Goal: Task Accomplishment & Management: Manage account settings

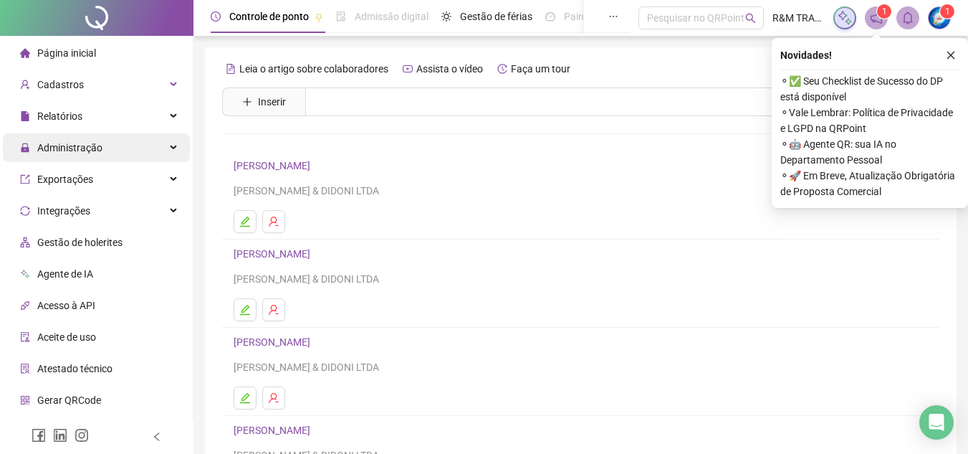
click at [103, 143] on div "Administração" at bounding box center [96, 147] width 187 height 29
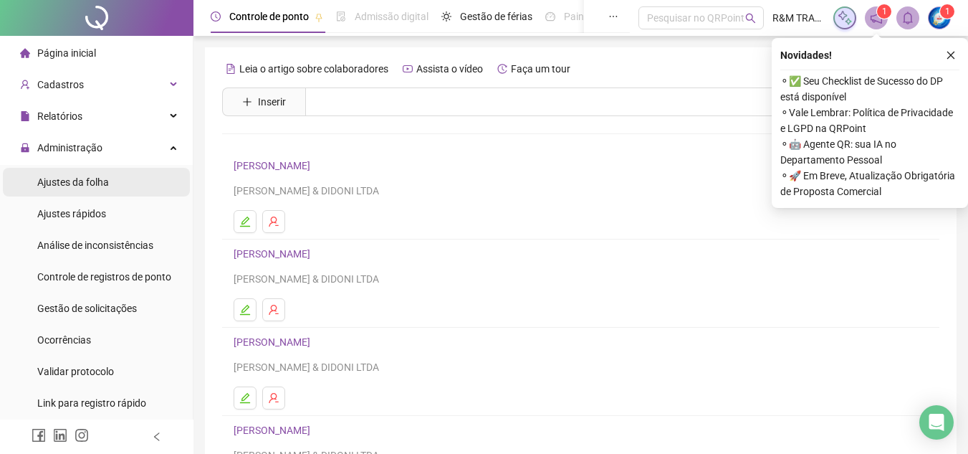
click at [105, 186] on span "Ajustes da folha" at bounding box center [73, 181] width 72 height 11
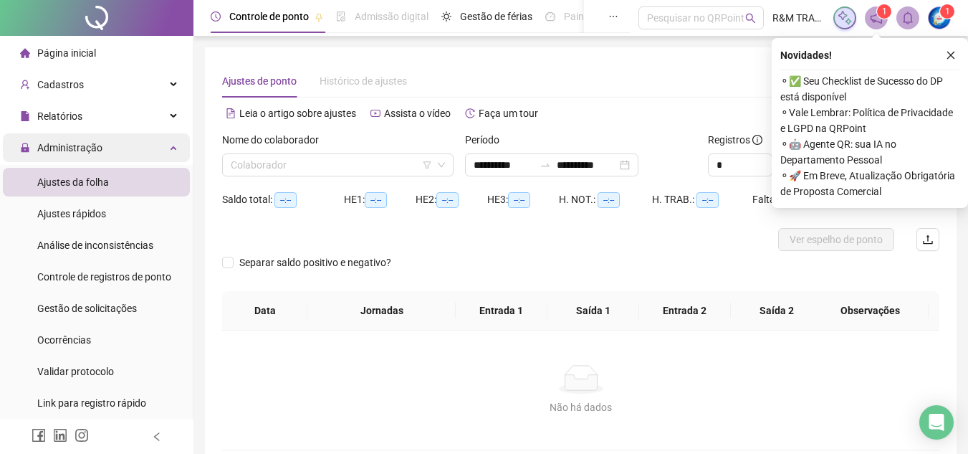
type input "**********"
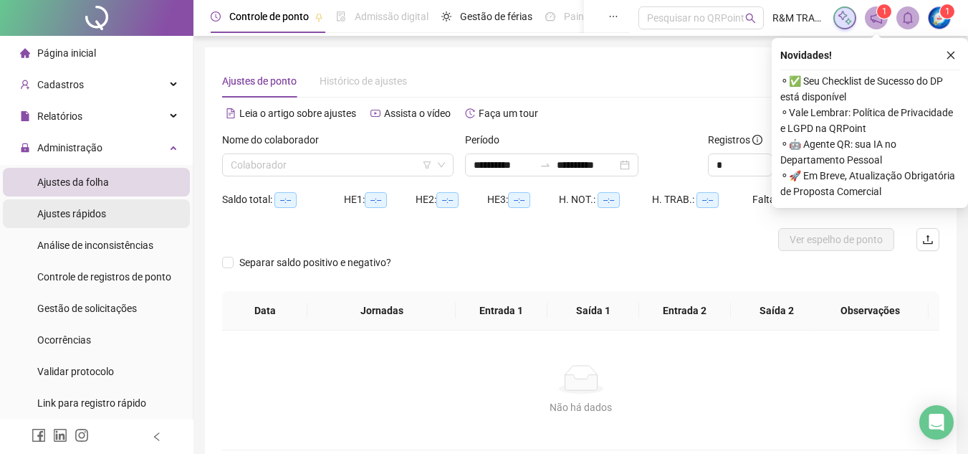
click at [85, 205] on div "Ajustes rápidos" at bounding box center [71, 213] width 69 height 29
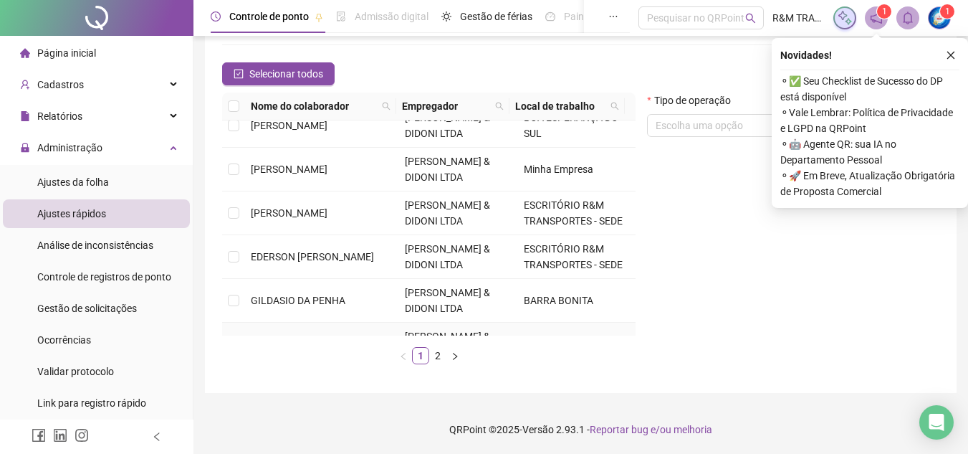
scroll to position [143, 0]
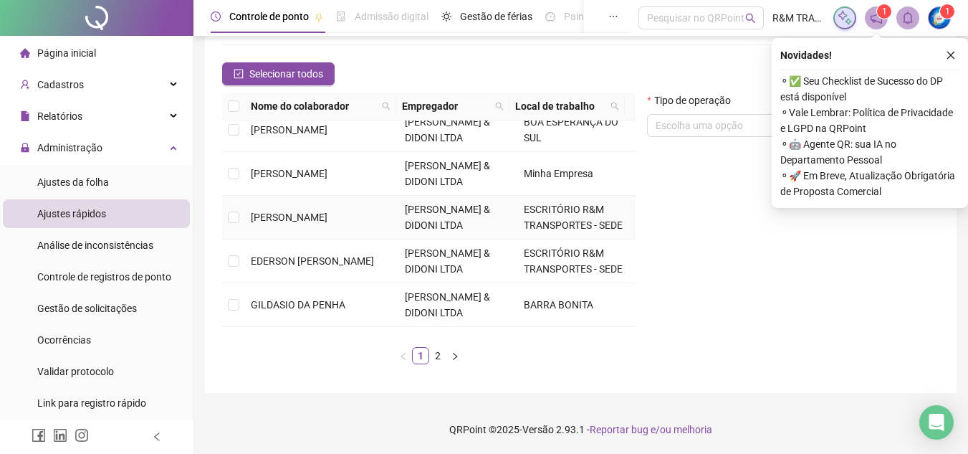
click at [284, 220] on span "[PERSON_NAME]" at bounding box center [289, 216] width 77 height 11
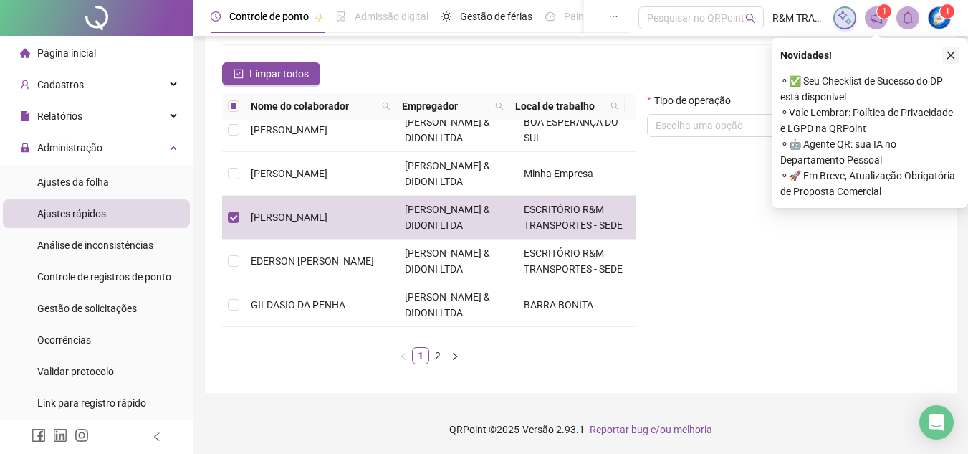
click at [948, 54] on icon "close" at bounding box center [951, 55] width 10 height 10
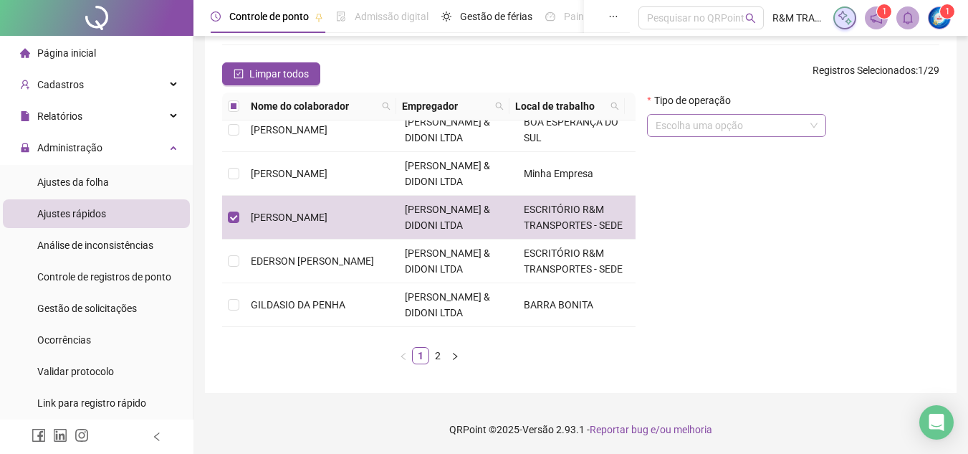
click at [750, 119] on input "search" at bounding box center [730, 125] width 149 height 21
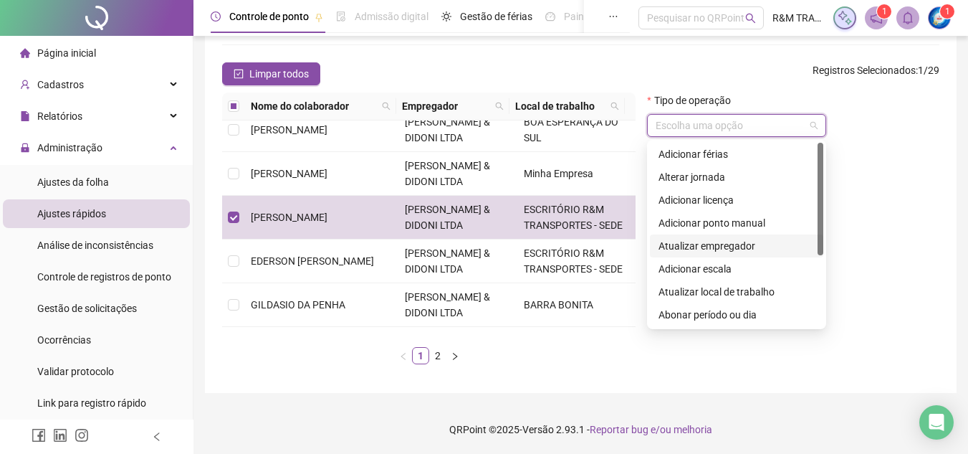
scroll to position [72, 0]
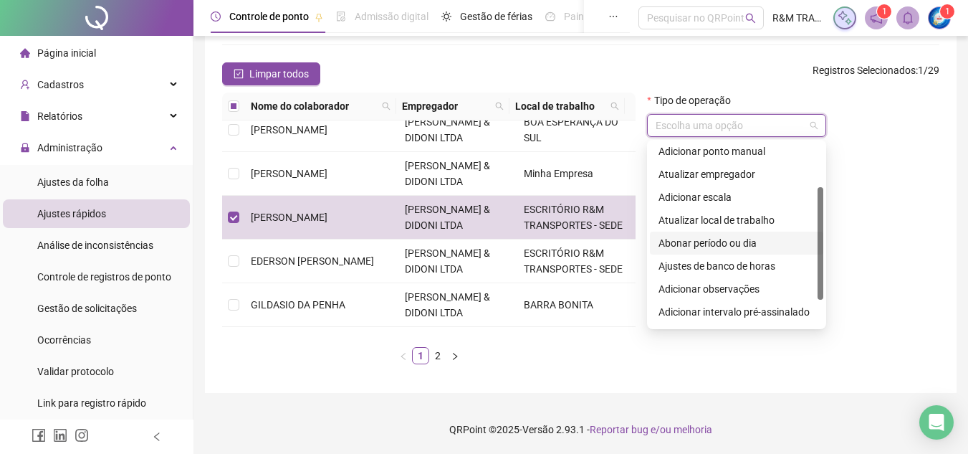
click at [734, 242] on div "Abonar período ou dia" at bounding box center [736, 243] width 156 height 16
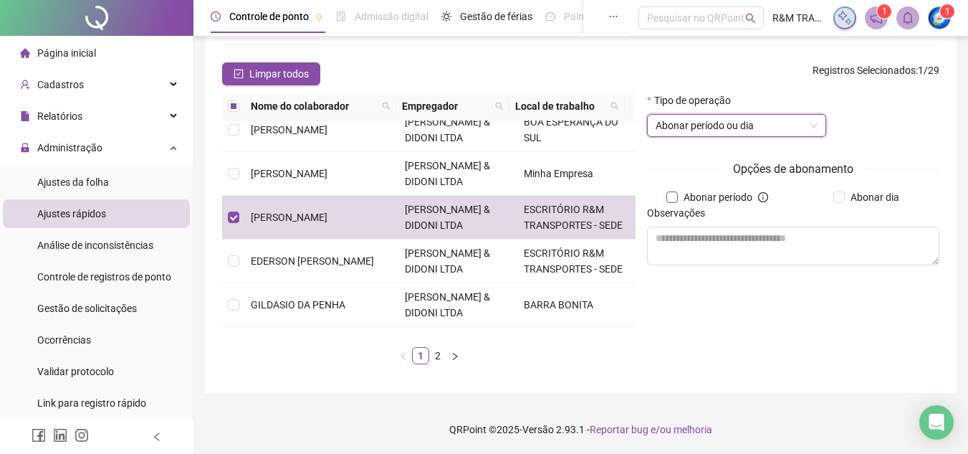
click at [709, 191] on span "Abonar período" at bounding box center [718, 197] width 80 height 16
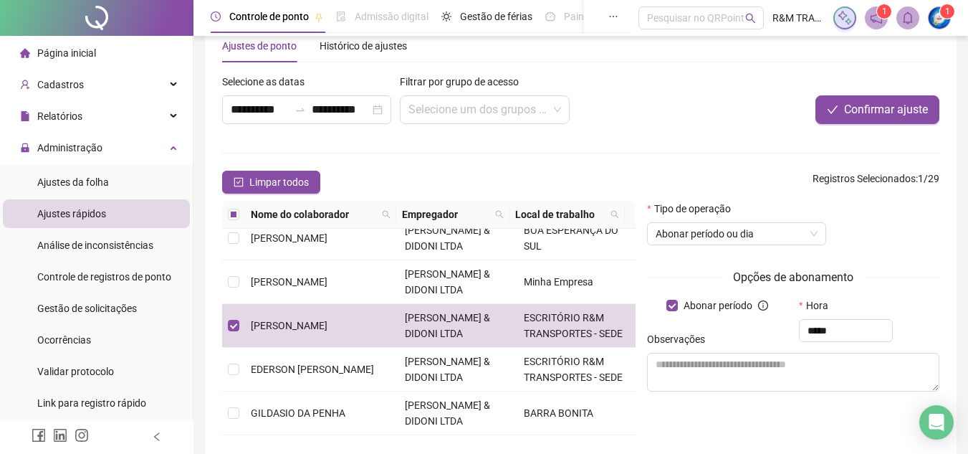
scroll to position [0, 0]
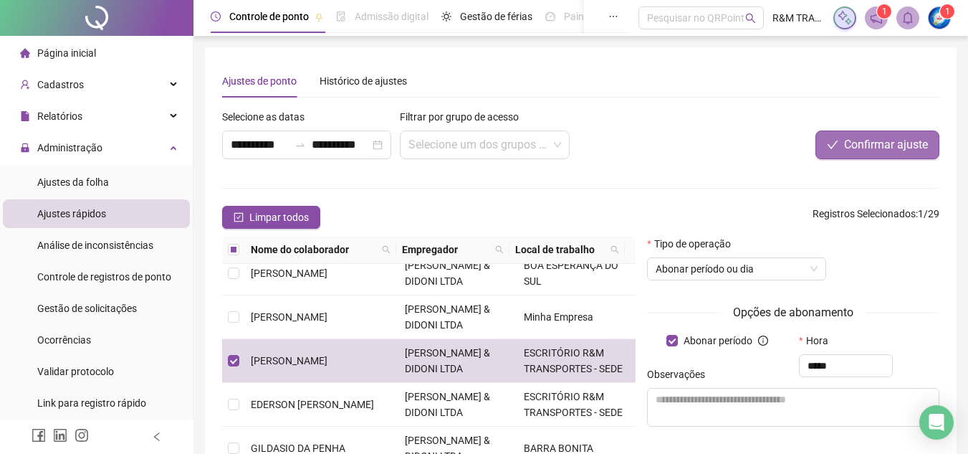
type input "*****"
click at [863, 132] on button "Confirmar ajuste" at bounding box center [877, 144] width 124 height 29
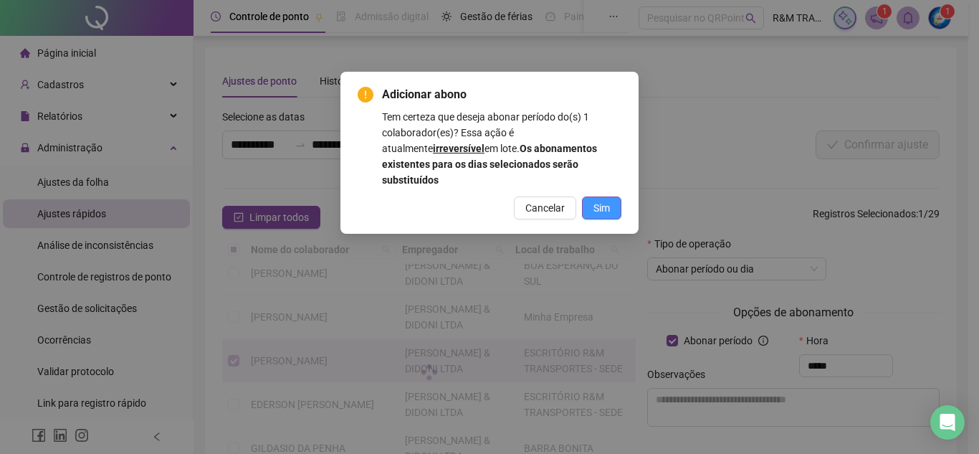
click at [592, 196] on button "Sim" at bounding box center [601, 207] width 39 height 23
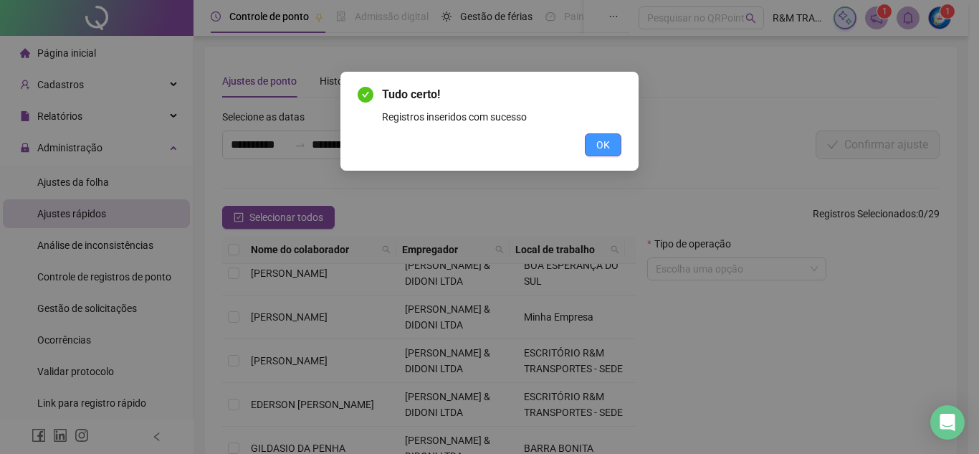
click at [604, 139] on span "OK" at bounding box center [603, 145] width 14 height 16
